Goal: Task Accomplishment & Management: Complete application form

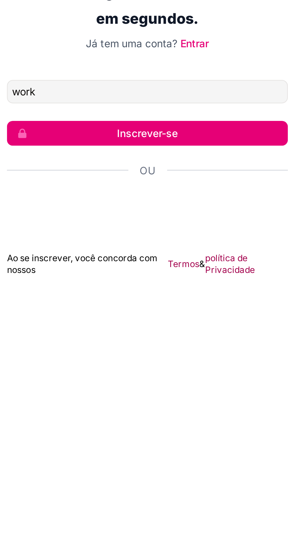
type input "[EMAIL_ADDRESS][DOMAIN_NAME]"
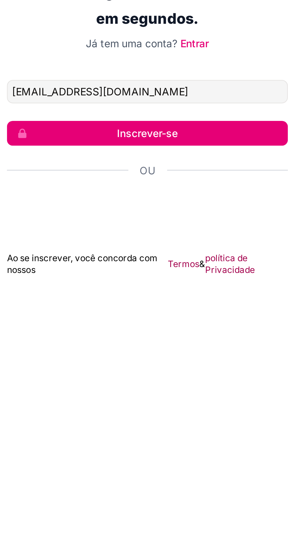
click at [103, 286] on button "Inscrever-se" at bounding box center [144, 281] width 113 height 10
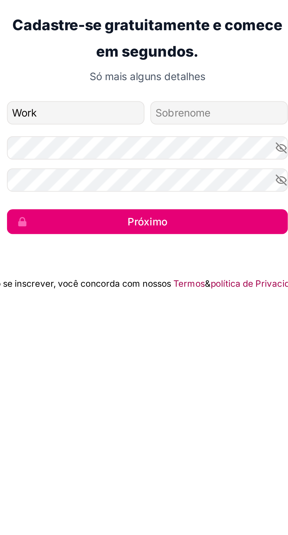
type input "Work"
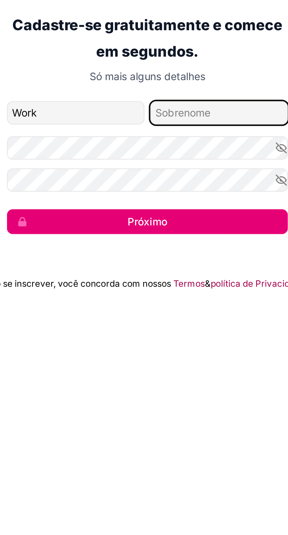
click at [159, 272] on input "nome de família" at bounding box center [172, 267] width 55 height 9
type input "Earn"
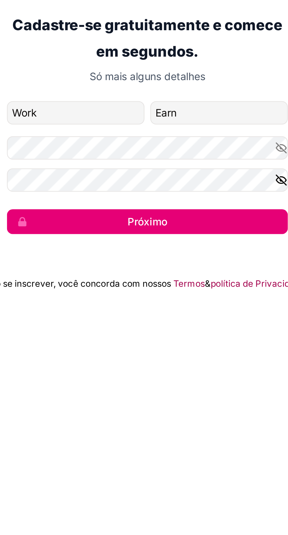
click at [195, 297] on icon "button" at bounding box center [197, 294] width 5 height 5
click at [198, 286] on button "button" at bounding box center [197, 281] width 5 height 9
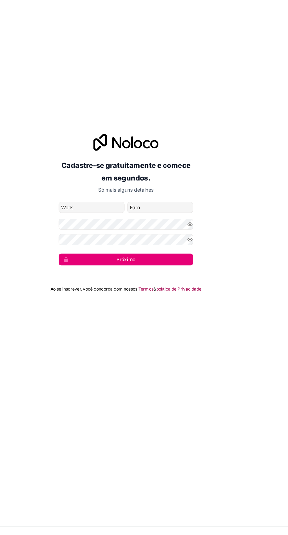
click at [189, 316] on button "Próximo" at bounding box center [144, 311] width 113 height 10
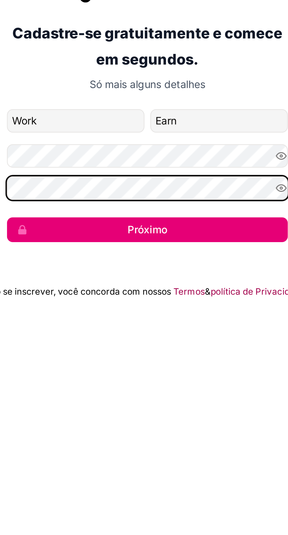
scroll to position [18, 0]
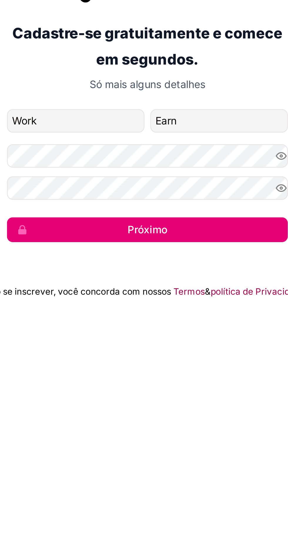
click at [175, 316] on button "Próximo" at bounding box center [144, 311] width 113 height 10
